Goal: Transaction & Acquisition: Purchase product/service

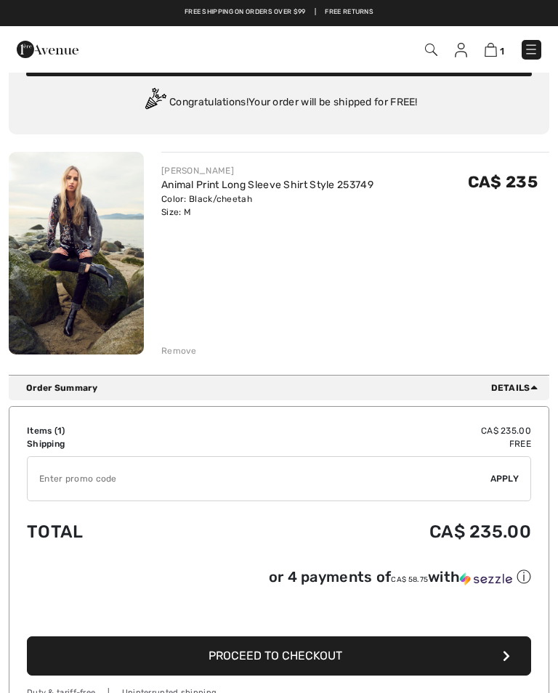
scroll to position [62, 0]
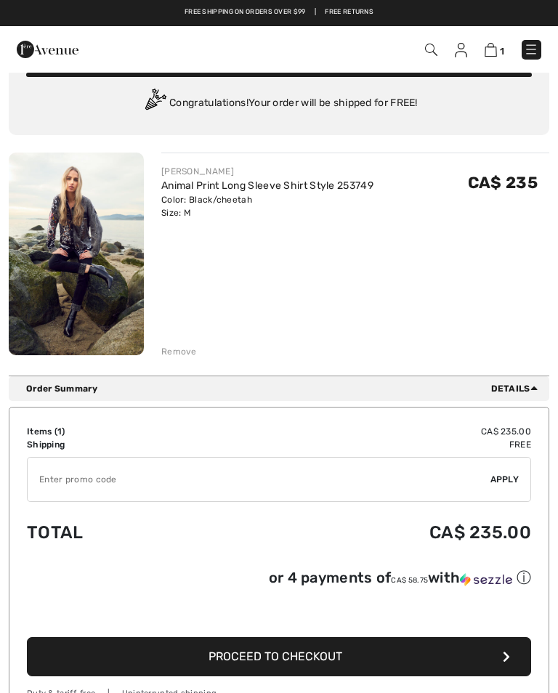
click at [518, 393] on span "Details" at bounding box center [517, 388] width 52 height 13
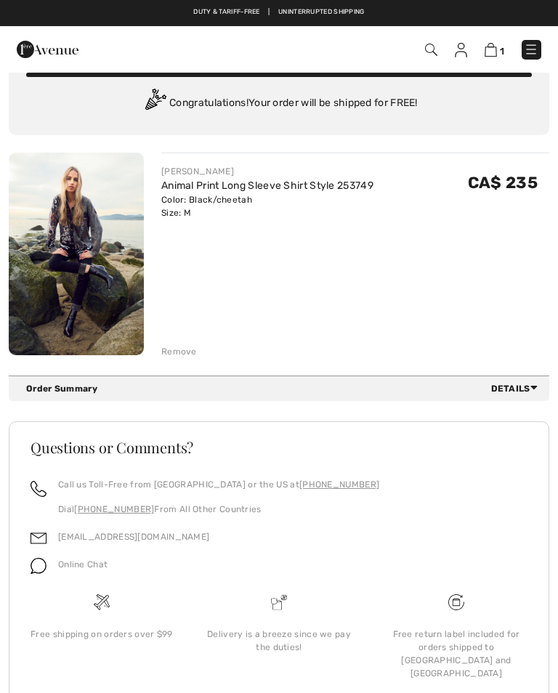
click at [471, 304] on div "FRANK LYMAN Animal Print Long Sleeve Shirt Style 253749 Color: Black/cheetah Si…" at bounding box center [355, 255] width 388 height 206
click at [253, 190] on link "Animal Print Long Sleeve Shirt Style 253749" at bounding box center [267, 185] width 212 height 12
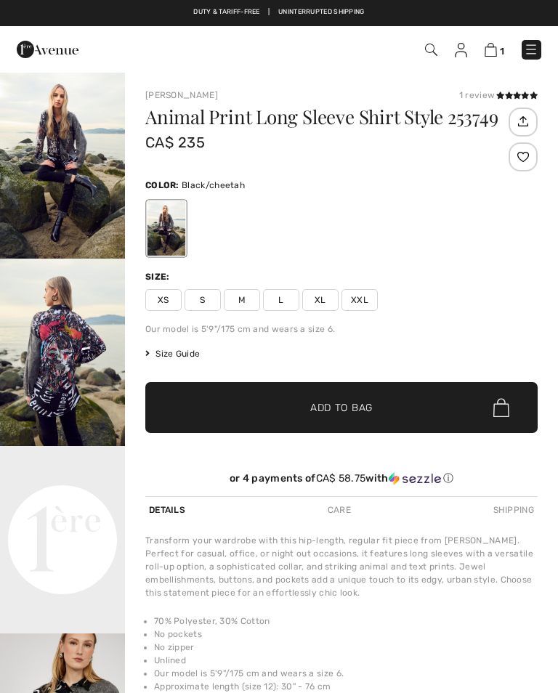
checkbox input "true"
click at [495, 54] on img at bounding box center [490, 50] width 12 height 14
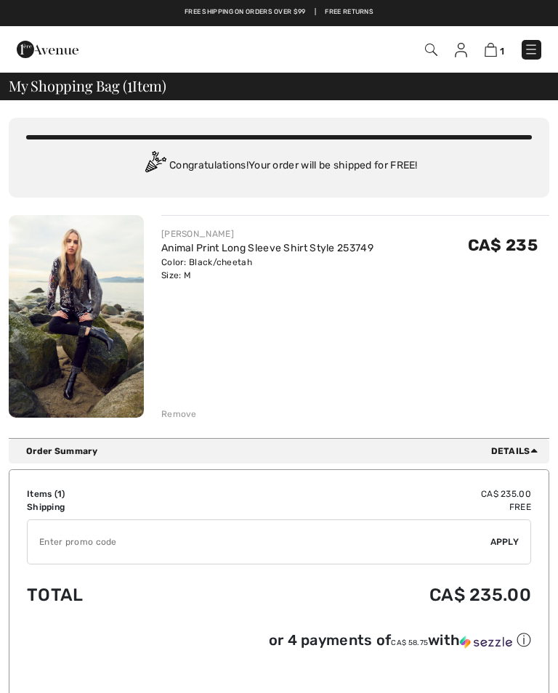
click at [183, 418] on div "Remove" at bounding box center [179, 413] width 36 height 13
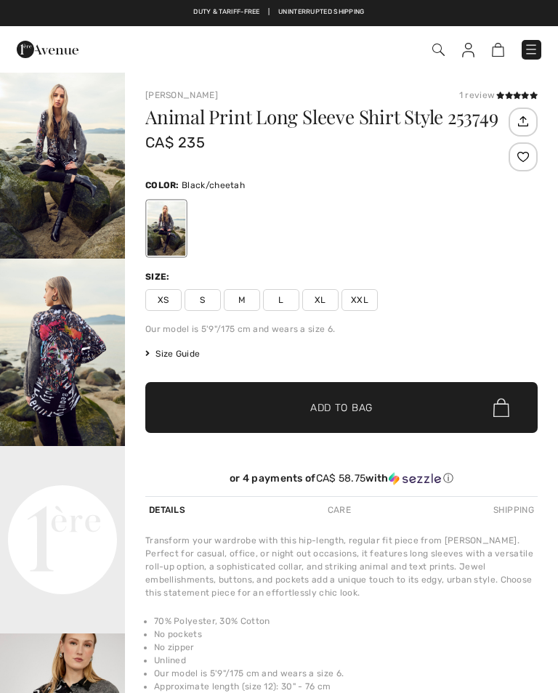
checkbox input "true"
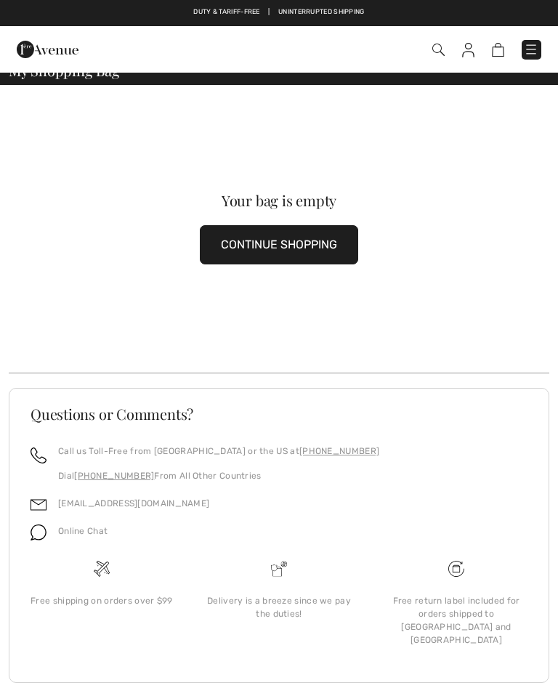
click at [277, 253] on button "CONTINUE SHOPPING" at bounding box center [279, 244] width 158 height 39
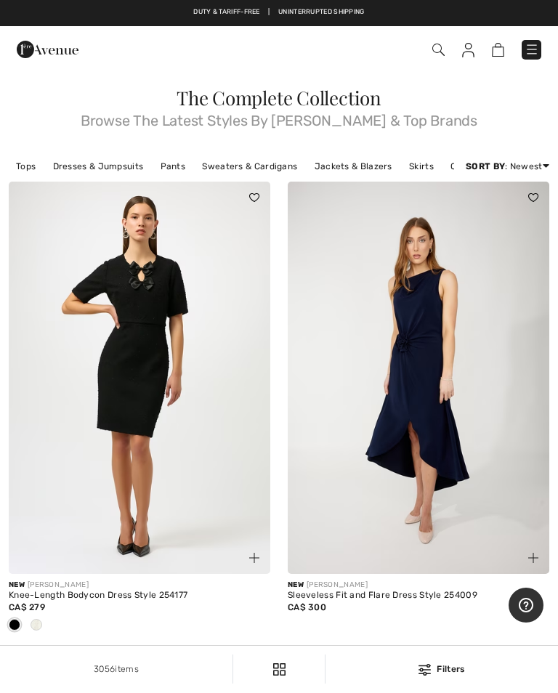
click at [259, 171] on link "Sweaters & Cardigans" at bounding box center [250, 166] width 110 height 19
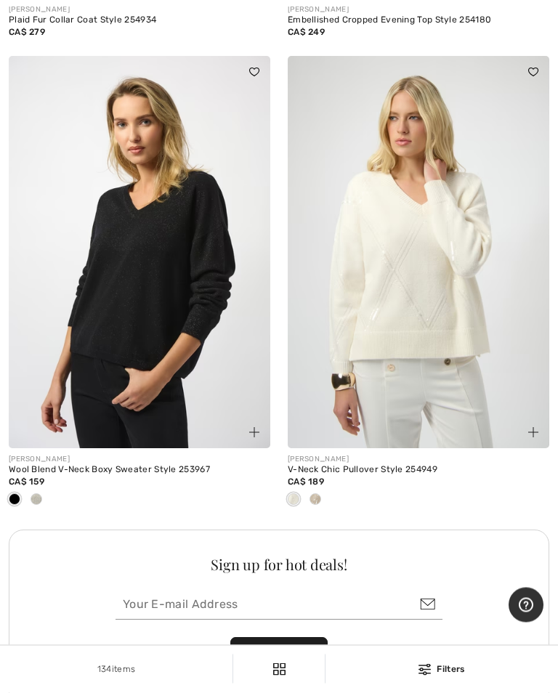
scroll to position [5301, 0]
click at [163, 301] on img at bounding box center [139, 252] width 261 height 392
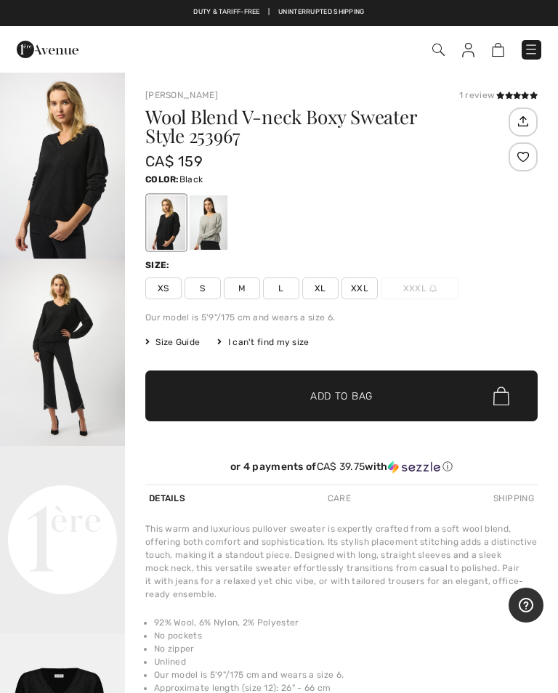
click at [72, 365] on img "2 / 4" at bounding box center [62, 352] width 125 height 187
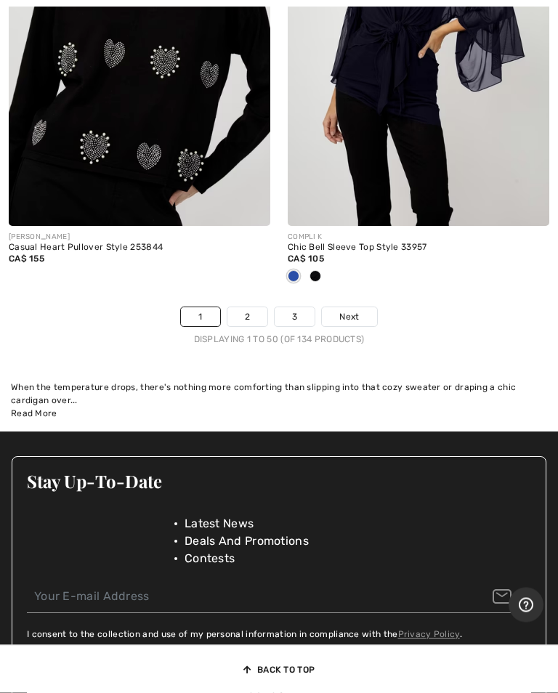
scroll to position [12085, 0]
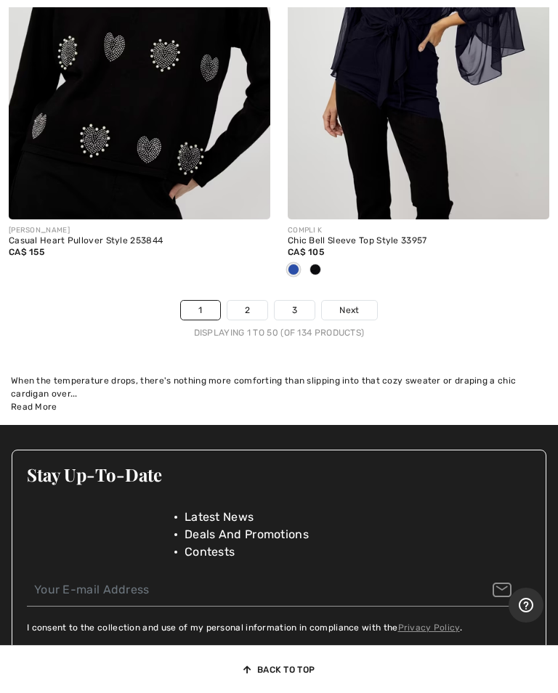
click at [245, 301] on link "2" at bounding box center [247, 310] width 40 height 19
